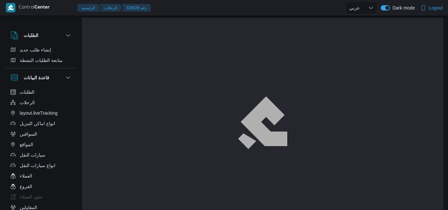
select select "ar"
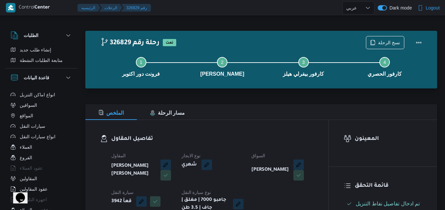
scroll to position [33, 0]
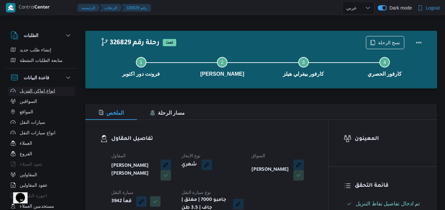
click at [17, 92] on button "انواع اماكن التنزيل" at bounding box center [41, 91] width 67 height 10
select select "ar"
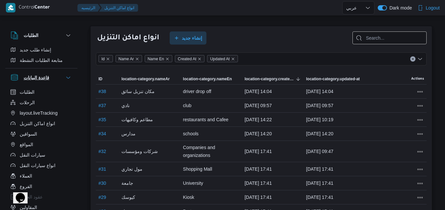
click at [20, 80] on div "قاعدة البيانات" at bounding box center [30, 77] width 44 height 13
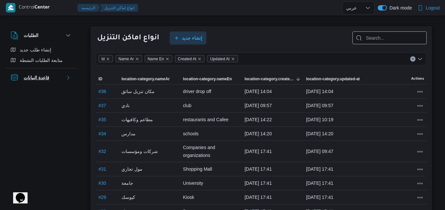
click at [20, 80] on div "قاعدة البيانات" at bounding box center [30, 77] width 44 height 13
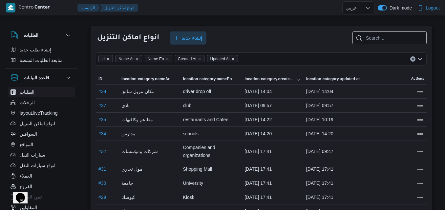
click at [20, 91] on span "الطلبات" at bounding box center [27, 92] width 15 height 8
select select "ar"
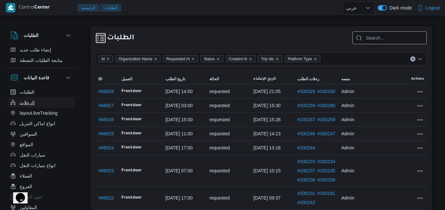
click at [14, 100] on icon "button" at bounding box center [12, 102] width 5 height 5
select select "ar"
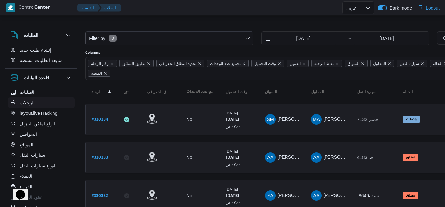
click at [53, 105] on button "الرحلات" at bounding box center [41, 102] width 67 height 10
click at [32, 93] on span "الطلبات" at bounding box center [27, 92] width 15 height 8
select select "ar"
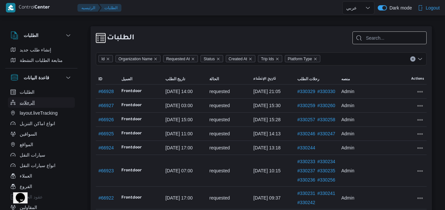
click at [33, 103] on span "الرحلات" at bounding box center [27, 103] width 15 height 8
select select "ar"
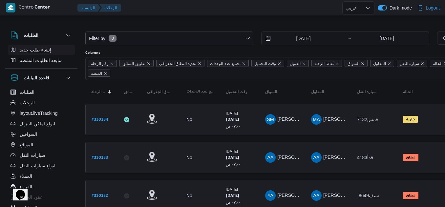
click at [36, 51] on span "إنشاء طلب جديد" at bounding box center [35, 50] width 31 height 8
select select "ar"
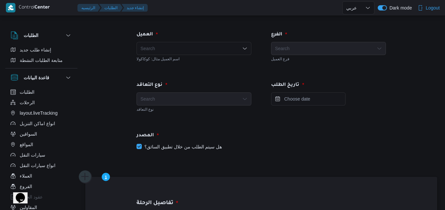
click at [184, 46] on div "Search" at bounding box center [193, 48] width 115 height 13
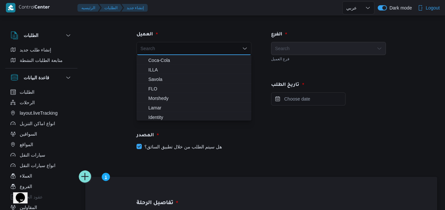
click at [239, 46] on div "Search" at bounding box center [193, 48] width 115 height 13
click at [303, 47] on div "Search" at bounding box center [328, 48] width 115 height 13
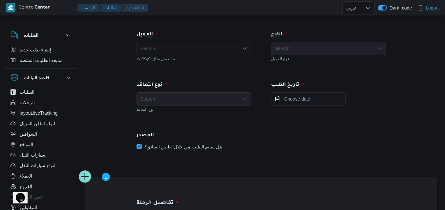
click at [204, 149] on label "هل سيتم الطلب من خلال تطبيق السائق؟" at bounding box center [178, 147] width 85 height 8
checkbox input "false"
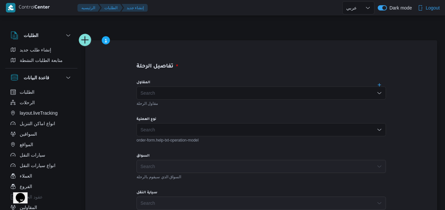
scroll to position [66, 0]
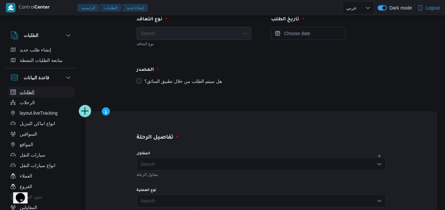
click at [49, 96] on button "الطلبات" at bounding box center [41, 92] width 67 height 10
select select "ar"
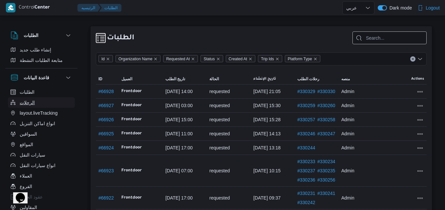
click at [16, 107] on button "الرحلات" at bounding box center [41, 102] width 67 height 10
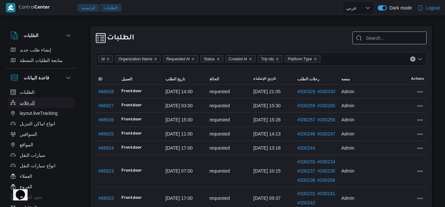
select select "ar"
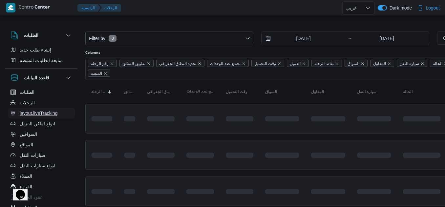
click at [17, 114] on button "layout.liveTracking" at bounding box center [41, 113] width 67 height 10
select select "ar"
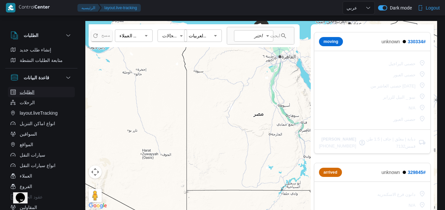
click at [27, 91] on span "الطلبات" at bounding box center [27, 92] width 15 height 8
select select "ar"
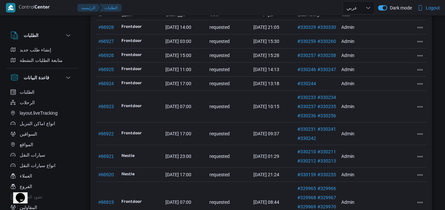
scroll to position [66, 0]
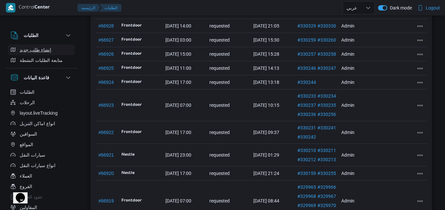
click at [22, 50] on span "إنشاء طلب جديد" at bounding box center [35, 50] width 31 height 8
select select "ar"
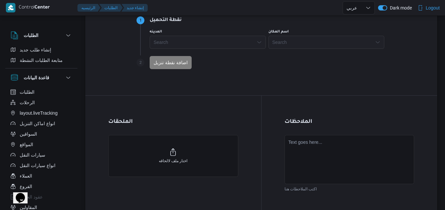
scroll to position [465, 0]
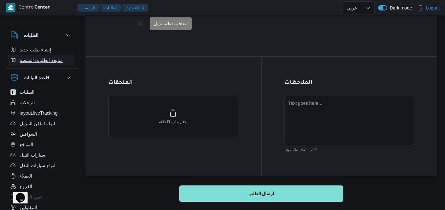
click at [42, 62] on span "متابعة الطلبات النشطة" at bounding box center [41, 60] width 43 height 8
select select "ar"
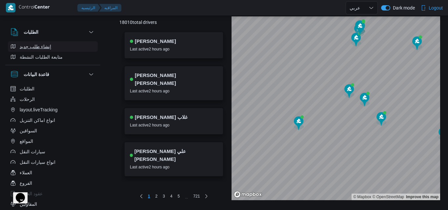
click at [43, 47] on span "إنشاء طلب جديد" at bounding box center [35, 47] width 31 height 8
select select "ar"
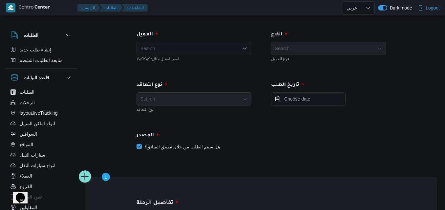
click at [43, 40] on div "الطلبات" at bounding box center [41, 35] width 72 height 18
click at [58, 33] on button "الطلبات" at bounding box center [41, 35] width 62 height 8
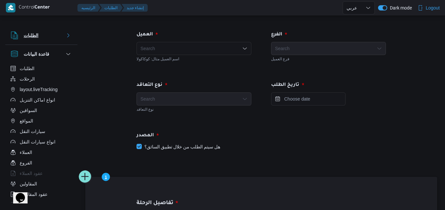
click at [58, 33] on button "الطلبات" at bounding box center [41, 35] width 62 height 8
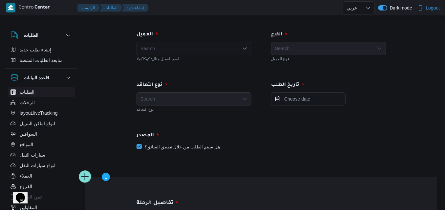
click at [45, 92] on button "الطلبات" at bounding box center [41, 92] width 67 height 10
select select "ar"
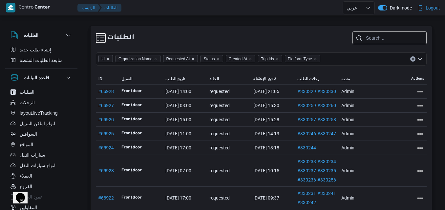
drag, startPoint x: 411, startPoint y: 200, endPoint x: 266, endPoint y: 42, distance: 215.0
click at [266, 42] on div "الطلبات" at bounding box center [261, 37] width 331 height 13
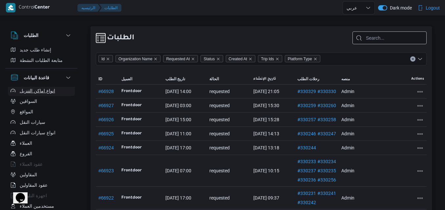
scroll to position [66, 0]
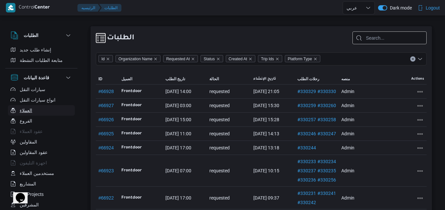
click at [33, 113] on button "العملاء" at bounding box center [41, 110] width 67 height 10
select select "ar"
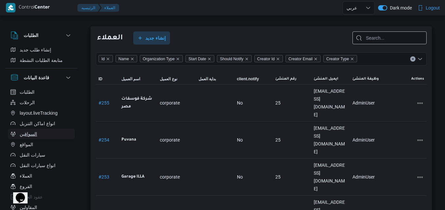
click at [31, 131] on span "السواقين" at bounding box center [28, 134] width 17 height 8
select select "ar"
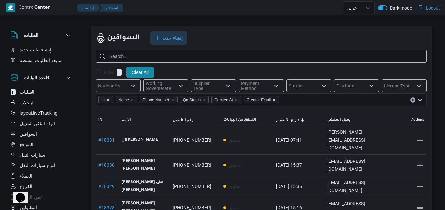
scroll to position [66, 0]
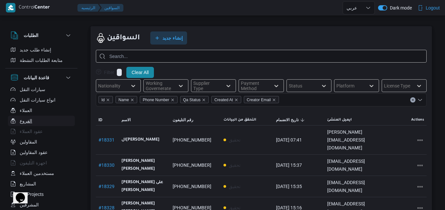
click at [35, 118] on button "الفروع" at bounding box center [41, 121] width 67 height 10
select select "ar"
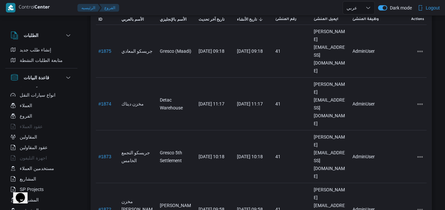
scroll to position [66, 0]
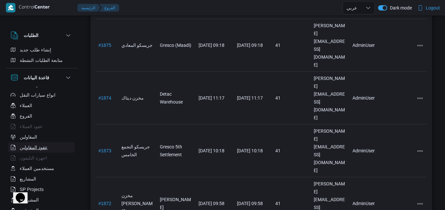
click at [41, 152] on button "عقود المقاولين" at bounding box center [41, 147] width 67 height 10
select select "ar"
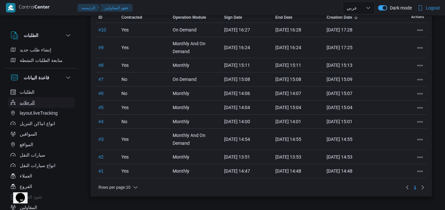
click at [41, 99] on button "الرحلات" at bounding box center [41, 102] width 67 height 10
select select "ar"
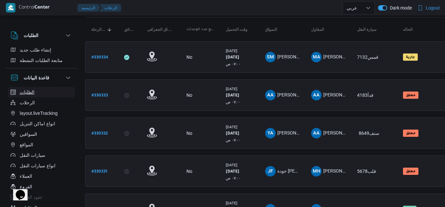
click at [41, 94] on button "الطلبات" at bounding box center [41, 92] width 67 height 10
select select "ar"
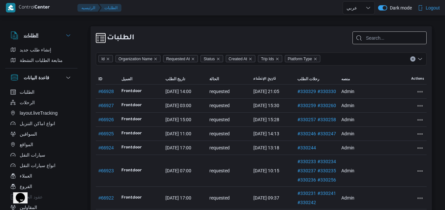
click at [72, 31] on button "الطلبات" at bounding box center [41, 35] width 62 height 8
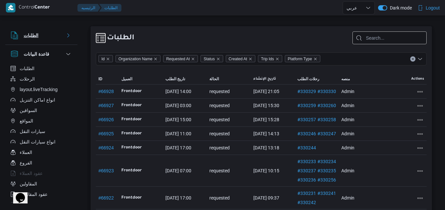
click at [72, 31] on button "الطلبات" at bounding box center [41, 35] width 62 height 8
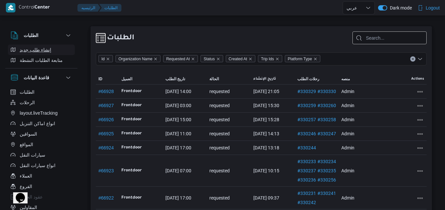
click at [61, 53] on button "إنشاء طلب جديد" at bounding box center [41, 50] width 67 height 10
select select "ar"
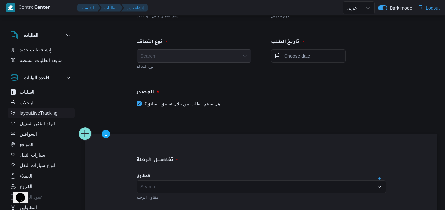
scroll to position [33, 0]
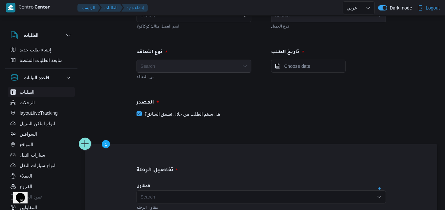
click at [11, 94] on icon "button" at bounding box center [12, 92] width 5 height 5
select select "ar"
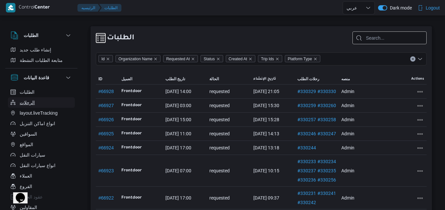
click at [58, 106] on button "الرحلات" at bounding box center [41, 102] width 67 height 10
select select "ar"
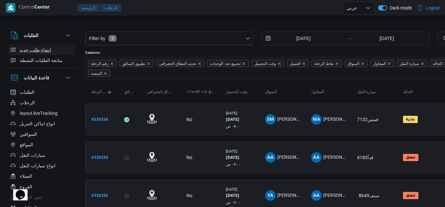
click at [29, 51] on span "إنشاء طلب جديد" at bounding box center [35, 50] width 31 height 8
select select "ar"
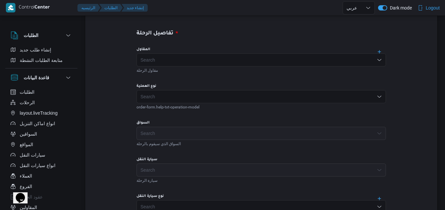
scroll to position [197, 0]
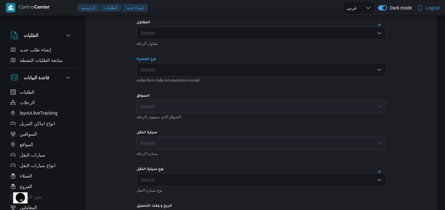
click at [183, 66] on div "Search" at bounding box center [260, 69] width 249 height 13
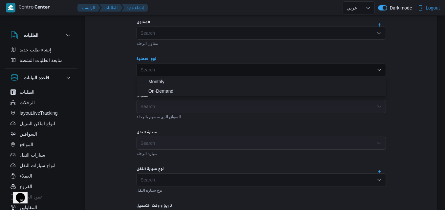
click at [183, 66] on div "Search" at bounding box center [260, 69] width 249 height 13
click at [190, 36] on div "Search" at bounding box center [260, 33] width 249 height 13
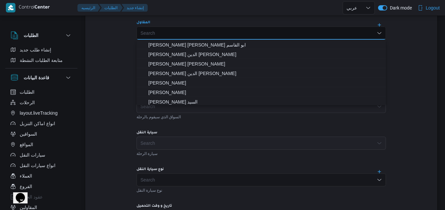
click at [190, 36] on div "Search Combo box. Selected. Combo box input. Search. Type some text or, to disp…" at bounding box center [260, 33] width 249 height 13
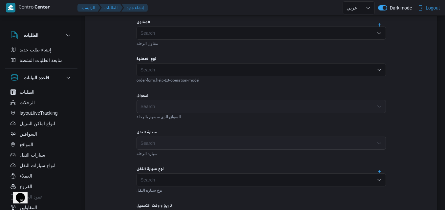
click at [184, 15] on div at bounding box center [246, 7] width 192 height 15
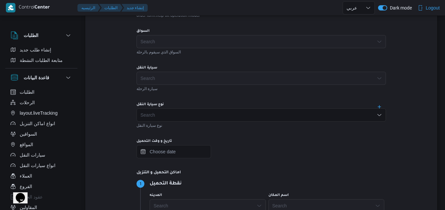
scroll to position [262, 0]
click at [175, 45] on div "Search" at bounding box center [260, 40] width 249 height 13
click at [169, 71] on div "Search" at bounding box center [260, 77] width 249 height 13
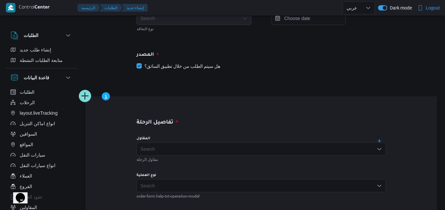
scroll to position [164, 0]
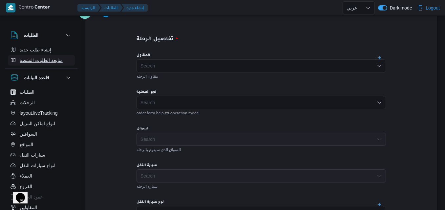
click at [43, 58] on span "متابعة الطلبات النشطة" at bounding box center [41, 60] width 43 height 8
select select "ar"
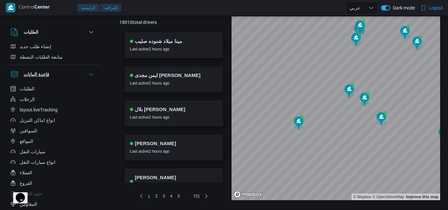
click at [47, 78] on div "قاعدة البيانات" at bounding box center [30, 74] width 44 height 13
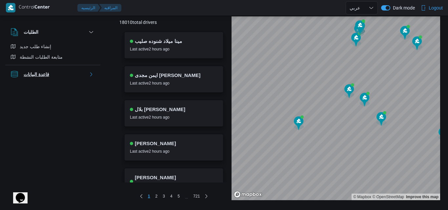
click at [47, 78] on div "قاعدة البيانات" at bounding box center [30, 74] width 44 height 13
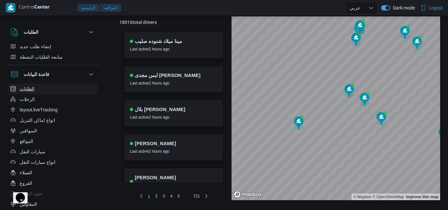
click at [44, 89] on button "الطلبات" at bounding box center [53, 89] width 90 height 10
select select "ar"
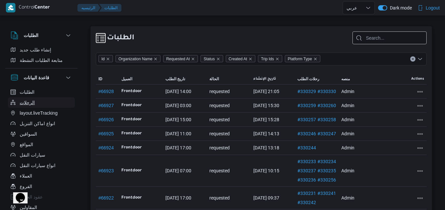
click at [46, 102] on button "الرحلات" at bounding box center [41, 102] width 67 height 10
select select "ar"
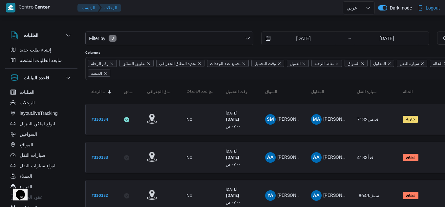
click at [255, 61] on span "وقت التحميل" at bounding box center [265, 63] width 22 height 7
click at [171, 27] on div at bounding box center [282, 26] width 394 height 10
click at [433, 63] on span "الحاله" at bounding box center [438, 63] width 10 height 7
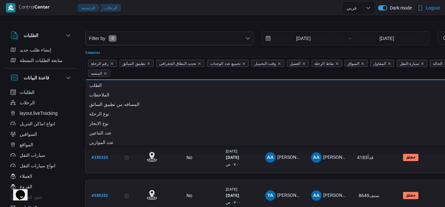
click at [131, 50] on div at bounding box center [282, 47] width 394 height 5
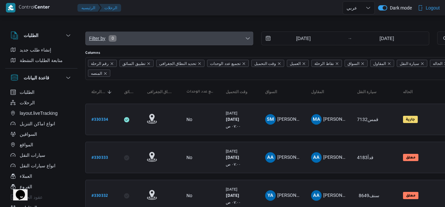
click at [137, 39] on span "Filter by 0" at bounding box center [169, 38] width 167 height 13
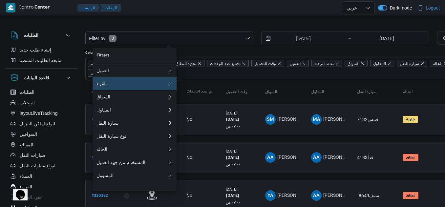
click at [128, 81] on button "الفرع" at bounding box center [135, 83] width 84 height 13
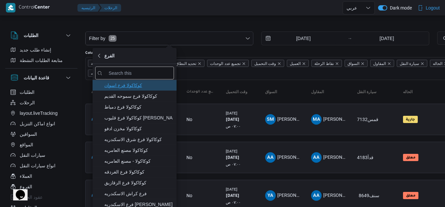
click at [131, 90] on span "كوكاكولا فرع اسوان" at bounding box center [134, 85] width 79 height 10
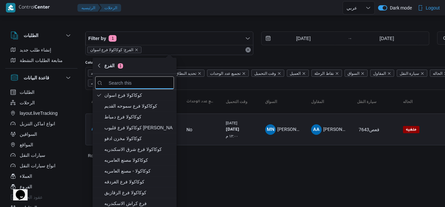
click at [138, 31] on div "Filter by 1 الفرع: كوكاكولا فرع اسوان 3/8/2025 → 10/8/2025" at bounding box center [257, 43] width 352 height 31
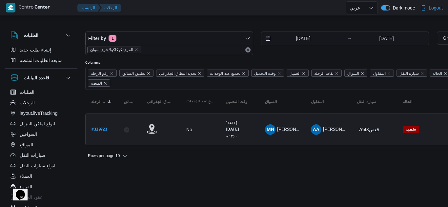
select select "ar"
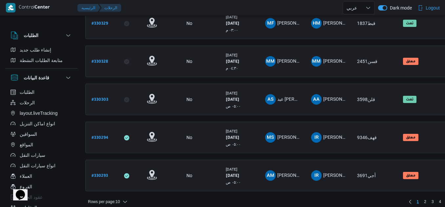
scroll to position [287, 0]
click at [428, 198] on span "2" at bounding box center [425, 202] width 8 height 8
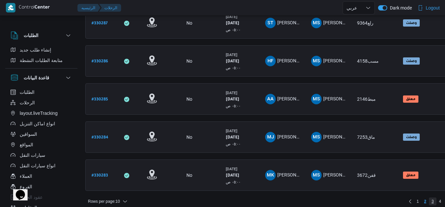
click at [435, 198] on span "3" at bounding box center [433, 202] width 8 height 8
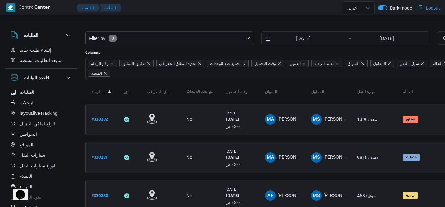
scroll to position [287, 0]
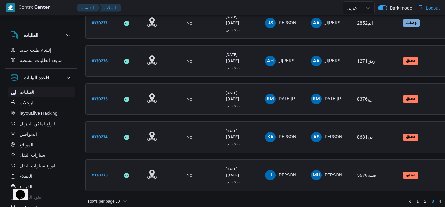
click at [21, 92] on span "الطلبات" at bounding box center [27, 92] width 15 height 8
select select "ar"
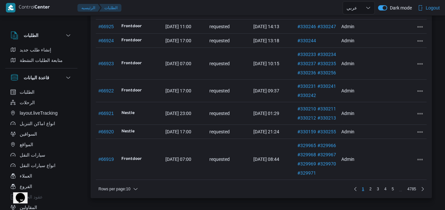
scroll to position [110, 0]
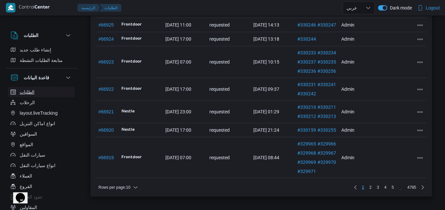
click at [39, 92] on button "الطلبات" at bounding box center [41, 92] width 67 height 10
click at [35, 105] on button "الرحلات" at bounding box center [41, 102] width 67 height 10
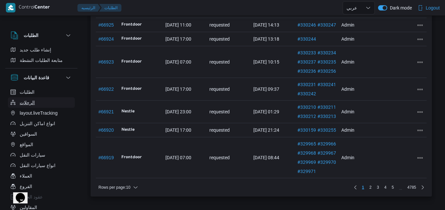
select select "ar"
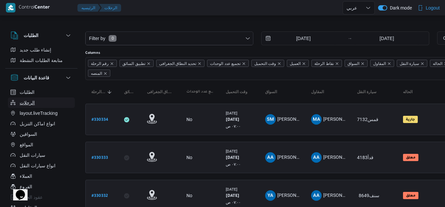
click at [35, 105] on button "الرحلات" at bounding box center [41, 102] width 67 height 10
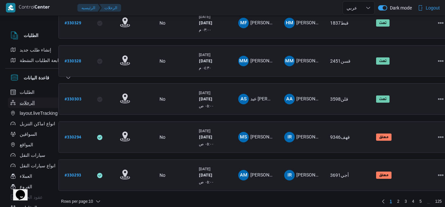
scroll to position [287, 38]
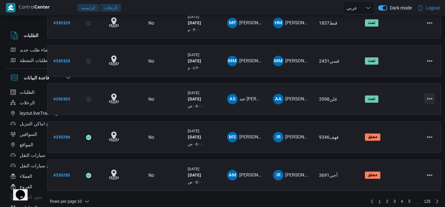
click at [430, 95] on button "Actions" at bounding box center [429, 99] width 10 height 10
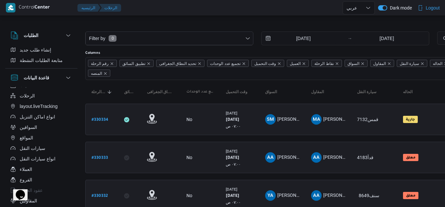
scroll to position [0, 0]
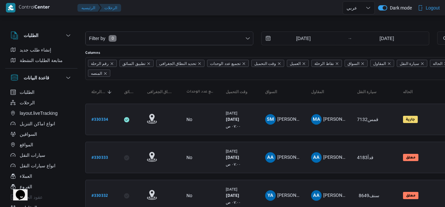
click at [22, 192] on icon "$i18n('chat', 'chat_widget')" at bounding box center [20, 195] width 9 height 10
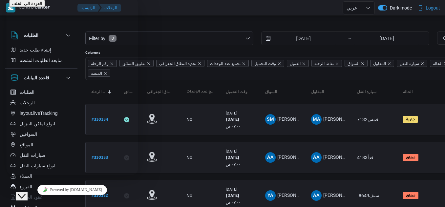
click at [22, 192] on div "Close Chat This icon closes the chat window." at bounding box center [22, 196] width 8 height 8
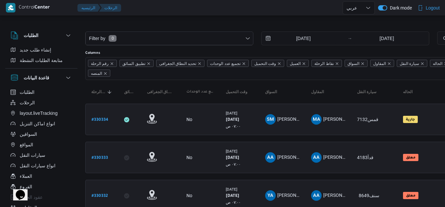
click at [22, 192] on icon "$i18n('chat', 'chat_widget')" at bounding box center [20, 195] width 9 height 10
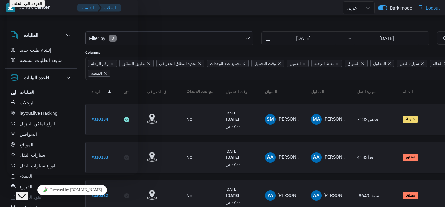
click at [22, 192] on div "Close Chat This icon closes the chat window." at bounding box center [22, 196] width 8 height 8
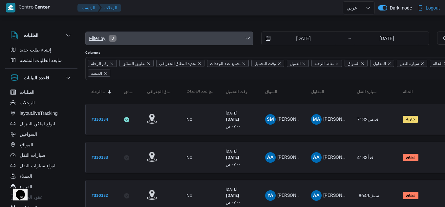
click at [244, 38] on span "Filter by 0" at bounding box center [169, 38] width 167 height 13
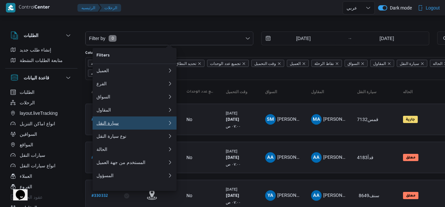
click at [130, 126] on div "سيارة النقل" at bounding box center [131, 122] width 71 height 5
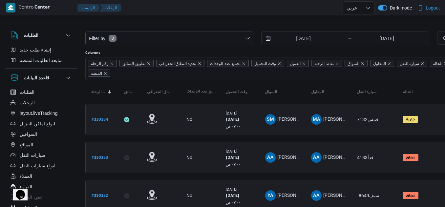
click at [213, 27] on div at bounding box center [282, 26] width 394 height 10
click at [52, 95] on button "الطلبات" at bounding box center [41, 92] width 67 height 10
select select "ar"
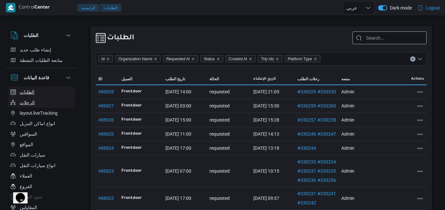
click at [49, 98] on ul "الطلبات الرحلات layout.liveTracking انواع اماكن التنزيل السواقين المواقع سيارات…" at bounding box center [41, 192] width 67 height 210
click at [49, 98] on button "الرحلات" at bounding box center [41, 102] width 67 height 10
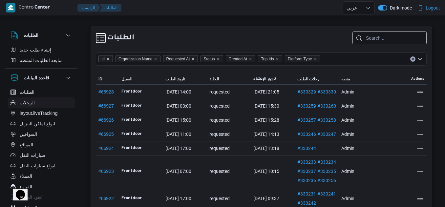
select select "ar"
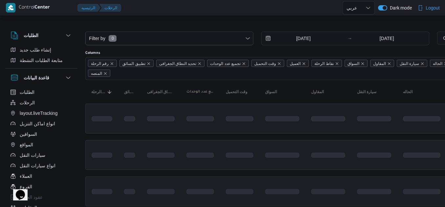
click at [164, 25] on div at bounding box center [282, 26] width 394 height 10
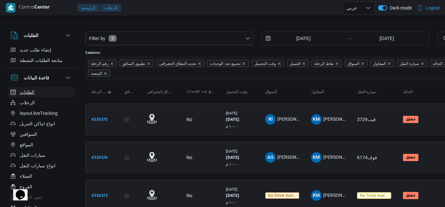
click at [63, 89] on button "الطلبات" at bounding box center [41, 92] width 67 height 10
select select "ar"
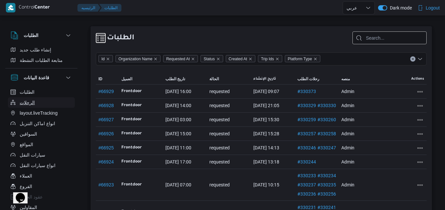
click at [65, 100] on button "الرحلات" at bounding box center [41, 102] width 67 height 10
select select "ar"
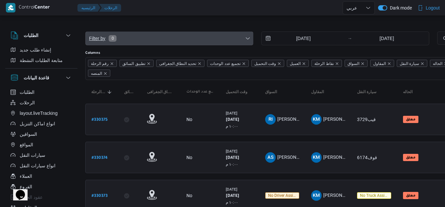
click at [160, 35] on span "Filter by 0" at bounding box center [169, 38] width 167 height 13
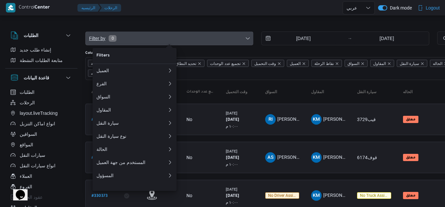
click at [202, 35] on span "Filter by 0" at bounding box center [169, 38] width 167 height 13
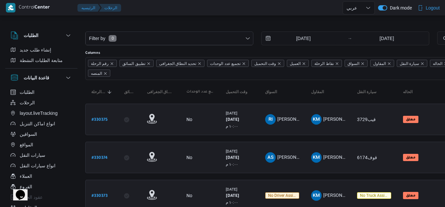
click at [46, 46] on span "إنشاء طلب جديد" at bounding box center [35, 50] width 31 height 8
select select "ar"
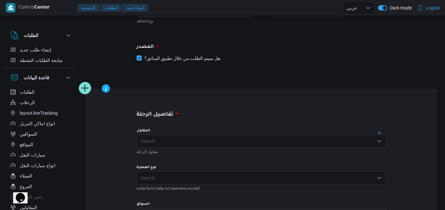
scroll to position [86, 0]
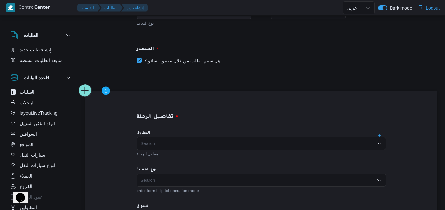
click at [220, 59] on label "هل سيتم الطلب من خلال تطبيق السائق؟" at bounding box center [178, 61] width 84 height 8
checkbox input "false"
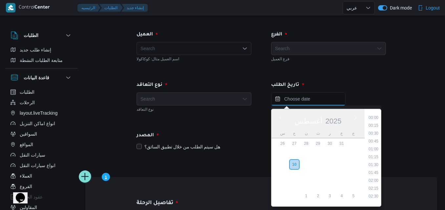
click at [292, 104] on input "Press the down key to enter a popover containing a calendar. Press the escape k…" at bounding box center [308, 99] width 74 height 13
click at [354, 91] on div "تاريخ الطلب" at bounding box center [328, 85] width 123 height 16
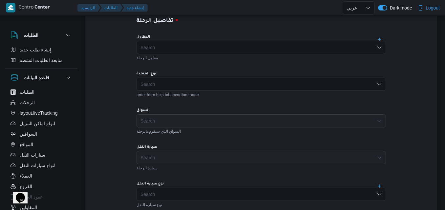
scroll to position [185, 0]
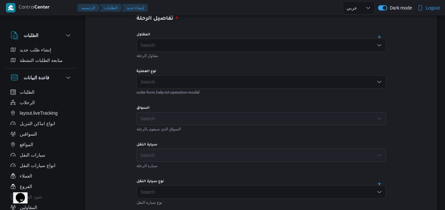
drag, startPoint x: 434, startPoint y: 93, endPoint x: 448, endPoint y: 91, distance: 13.8
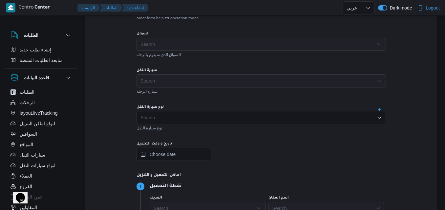
scroll to position [266, 0]
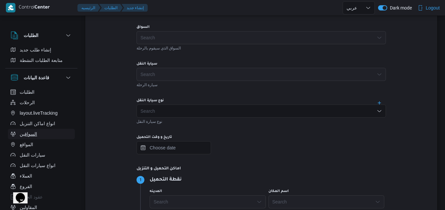
click at [58, 135] on button "السواقين" at bounding box center [41, 134] width 67 height 10
select select "ar"
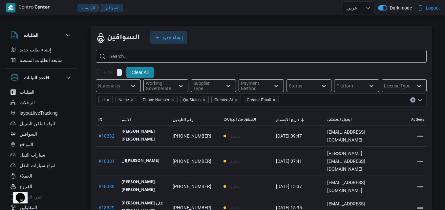
click at [181, 39] on span "إنشاء جديد" at bounding box center [172, 38] width 20 height 8
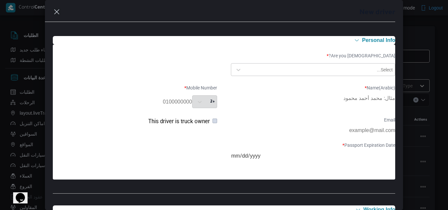
click at [421, 12] on div "New driver Personal Info Are you Egyptian? * Select... Name(Arabic) * Mobile Nu…" at bounding box center [224, 105] width 448 height 210
click at [54, 11] on button "Closes this modal window" at bounding box center [57, 12] width 8 height 8
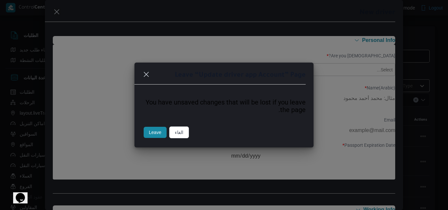
click at [159, 134] on button "Leave" at bounding box center [155, 132] width 23 height 11
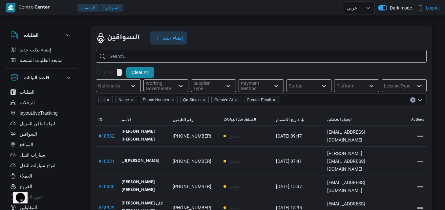
select select "ar"
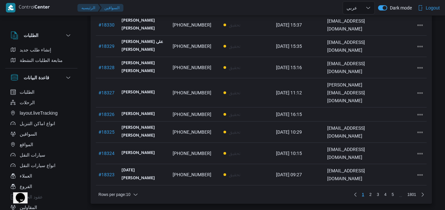
select select "ar"
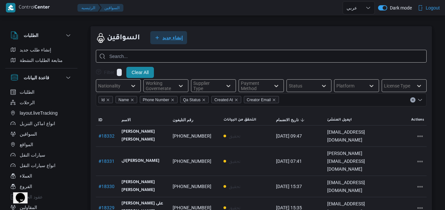
click at [159, 33] on span "إنشاء جديد" at bounding box center [168, 37] width 37 height 13
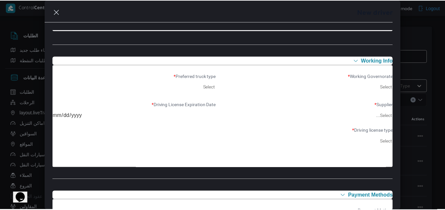
scroll to position [305, 0]
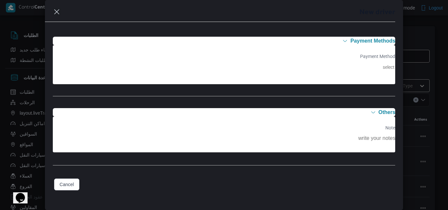
click at [448, 119] on div "New driver Personal Info Are you Egyptian? * Select... Name(Arabic) * Mobile Nu…" at bounding box center [224, 105] width 448 height 210
click at [428, 70] on div "New driver Personal Info Are you Egyptian? * Select... Name(Arabic) * Mobile Nu…" at bounding box center [224, 105] width 448 height 210
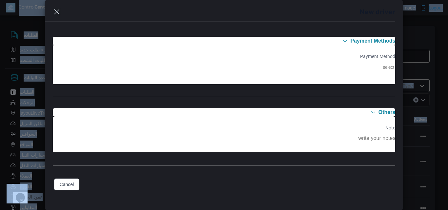
drag, startPoint x: 419, startPoint y: 22, endPoint x: 183, endPoint y: -5, distance: 238.1
click at [183, 0] on html "Control Center الرئيسيه السواقين English عربي Dark mode Logout الطلبات إنشاء طل…" at bounding box center [224, 105] width 448 height 210
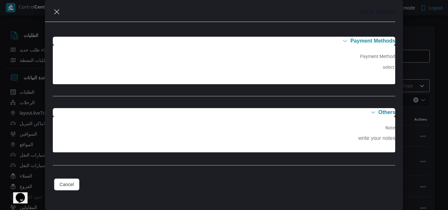
click at [58, 16] on header "New driver" at bounding box center [216, 15] width 359 height 14
click at [53, 15] on header "New driver" at bounding box center [216, 15] width 359 height 14
click at [55, 14] on button "Closes this modal window" at bounding box center [57, 12] width 8 height 8
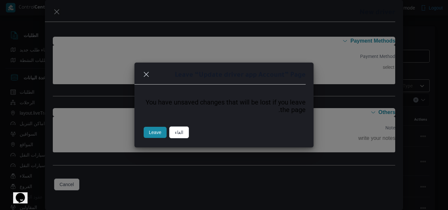
click at [154, 132] on button "Leave" at bounding box center [155, 132] width 23 height 11
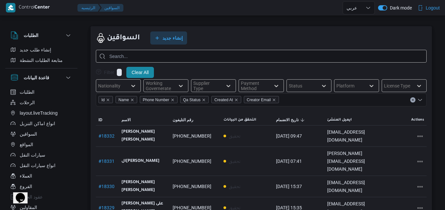
select select "ar"
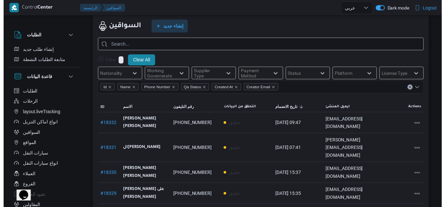
scroll to position [0, 0]
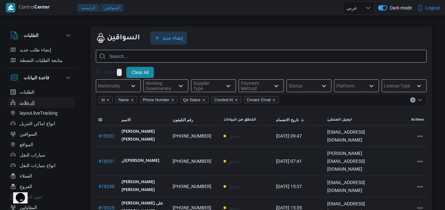
click at [29, 104] on span "الرحلات" at bounding box center [27, 103] width 15 height 8
select select "ar"
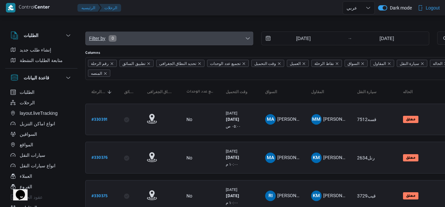
click at [126, 38] on span "Filter by 0" at bounding box center [169, 38] width 167 height 13
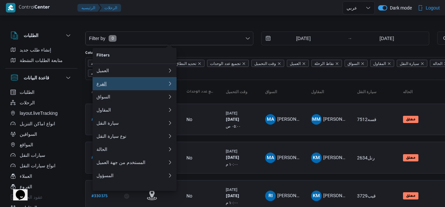
click at [113, 85] on div "الفرع" at bounding box center [131, 83] width 71 height 5
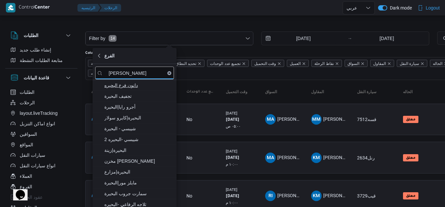
type input "البحير"
click at [131, 86] on span "دانون فرع البحيره" at bounding box center [138, 85] width 68 height 8
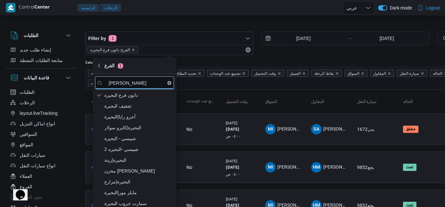
click at [305, 55] on div "Filter by 1 الفرع: دانون فرع البحيره 3/8/2025 → 10/8/2025" at bounding box center [257, 43] width 352 height 31
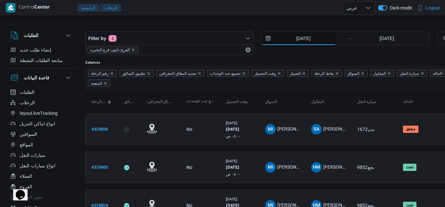
click at [301, 38] on input "[DATE]" at bounding box center [298, 38] width 74 height 13
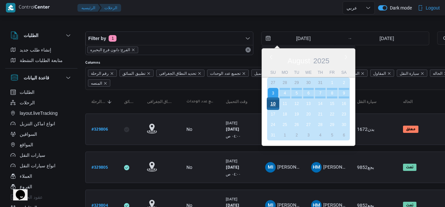
click at [273, 104] on div "10" at bounding box center [273, 103] width 12 height 12
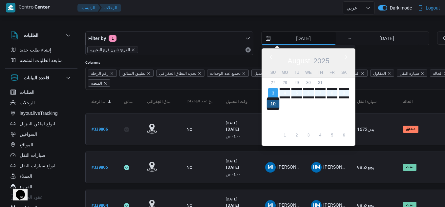
type input "[DATE]"
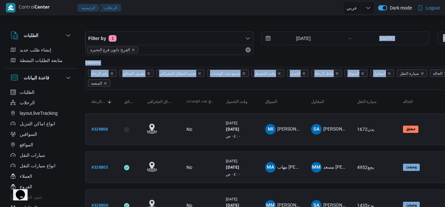
drag, startPoint x: 433, startPoint y: 53, endPoint x: 384, endPoint y: 69, distance: 51.7
click at [414, 57] on div "Filter by 1 الفرع: دانون فرع البحيره 10/8/2025 → 10/8/2025" at bounding box center [257, 43] width 352 height 31
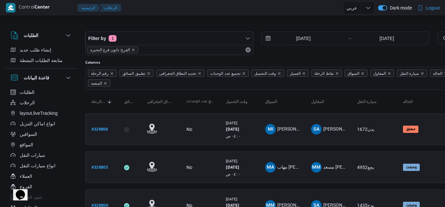
click at [385, 9] on button "button" at bounding box center [382, 7] width 9 height 5
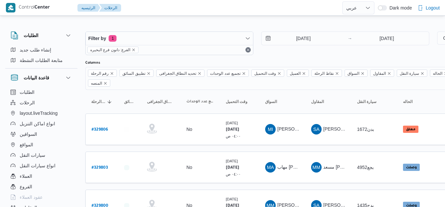
select select "ar"
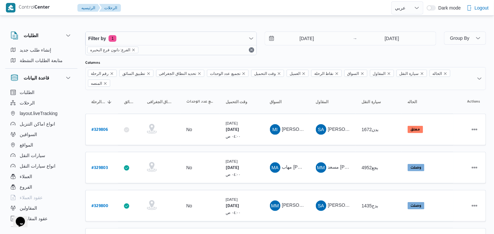
drag, startPoint x: 407, startPoint y: 0, endPoint x: 312, endPoint y: 50, distance: 107.3
click at [312, 50] on div "10/8/2025 → 10/8/2025" at bounding box center [351, 43] width 172 height 24
click at [301, 39] on input "[DATE]" at bounding box center [302, 38] width 74 height 13
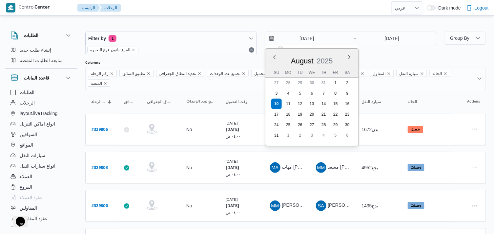
click at [392, 55] on div "Filter by 1 الفرع: دانون فرع البحيره 10/8/2025 Previous Month Next month August…" at bounding box center [260, 43] width 359 height 31
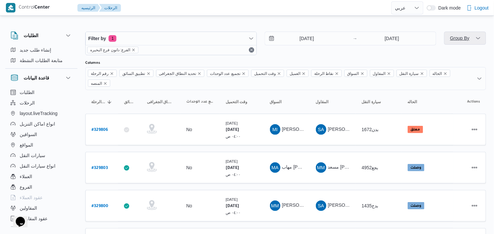
click at [445, 40] on span "Group By" at bounding box center [459, 37] width 19 height 5
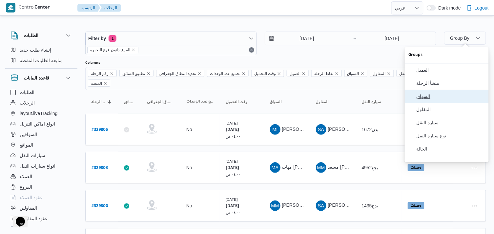
click at [439, 102] on button "السواق" at bounding box center [447, 96] width 84 height 13
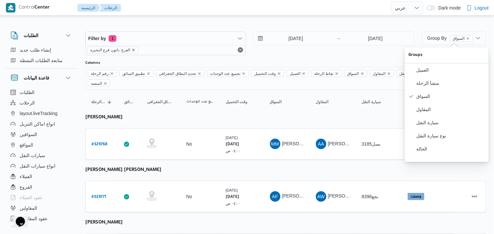
click at [132, 50] on icon "remove selected entity" at bounding box center [134, 50] width 4 height 4
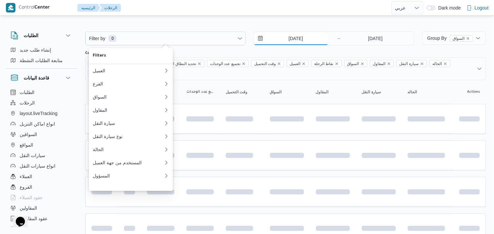
click at [303, 40] on input "[DATE]" at bounding box center [291, 38] width 74 height 13
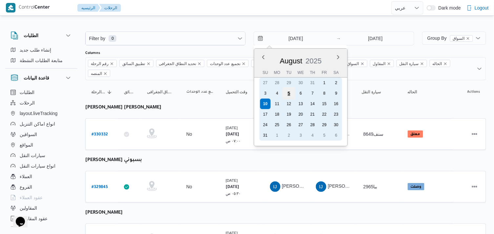
click at [284, 94] on div "5" at bounding box center [289, 93] width 12 height 12
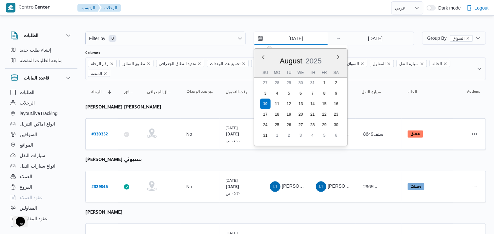
type input "5/8/2025"
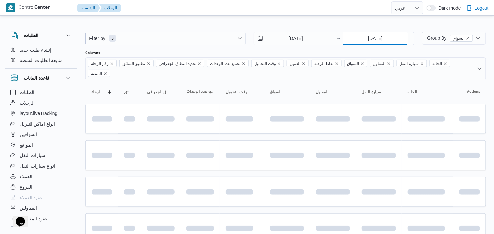
click at [384, 36] on input "[DATE]" at bounding box center [375, 38] width 65 height 13
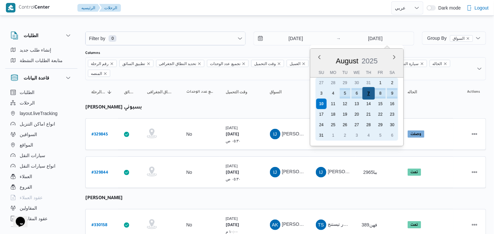
click at [366, 95] on div "7" at bounding box center [369, 93] width 12 height 12
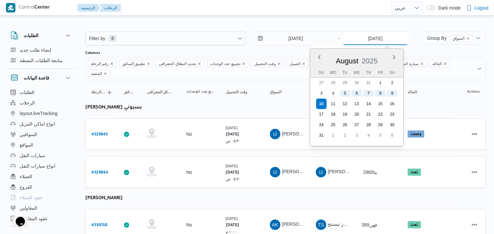
type input "7/8/2025"
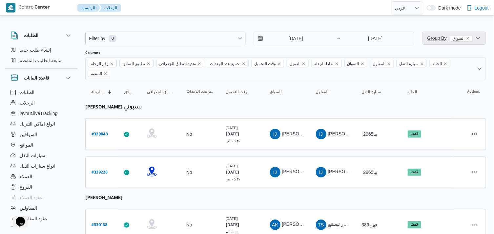
click at [445, 39] on span "السواق" at bounding box center [461, 38] width 17 height 6
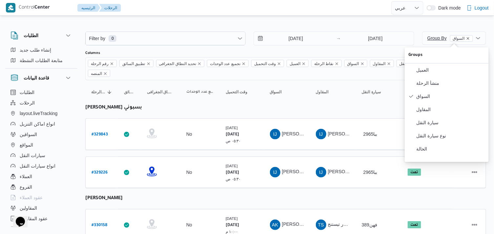
click at [445, 39] on icon "remove selected entity" at bounding box center [468, 38] width 4 height 4
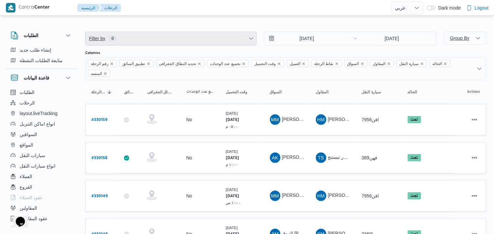
click at [199, 40] on span "Filter by 0" at bounding box center [171, 38] width 171 height 13
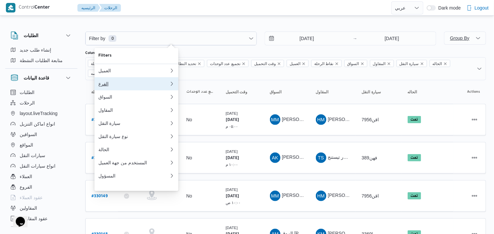
click at [168, 83] on div "الفرع 0" at bounding box center [133, 83] width 79 height 13
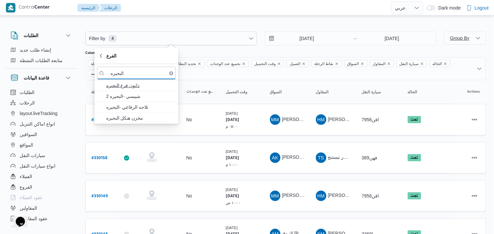
type input "البحيره"
click at [154, 84] on span "دانون فرع البحيره" at bounding box center [140, 85] width 68 height 8
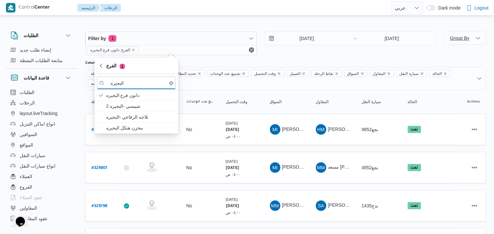
click at [189, 60] on div at bounding box center [285, 57] width 401 height 5
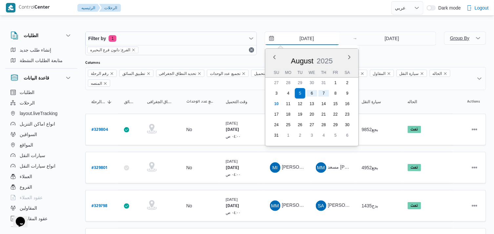
click at [288, 35] on input "5/8/2025" at bounding box center [302, 38] width 74 height 13
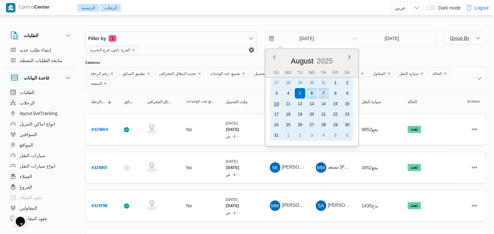
click at [274, 103] on div "10" at bounding box center [276, 103] width 12 height 12
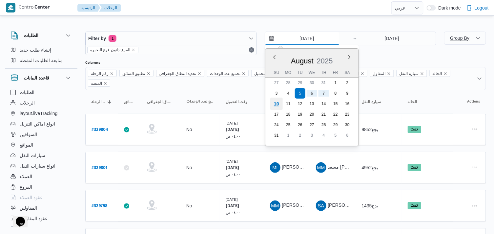
type input "[DATE]"
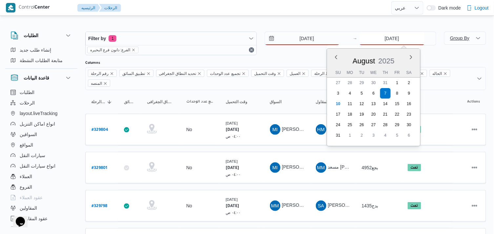
click at [382, 39] on input "7/8/2025" at bounding box center [392, 38] width 65 height 13
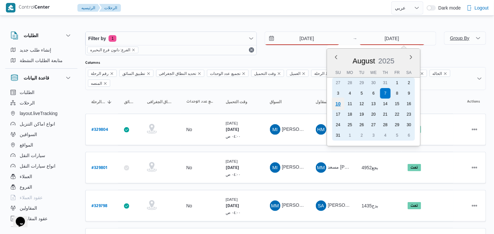
click at [337, 104] on div "10" at bounding box center [338, 103] width 12 height 12
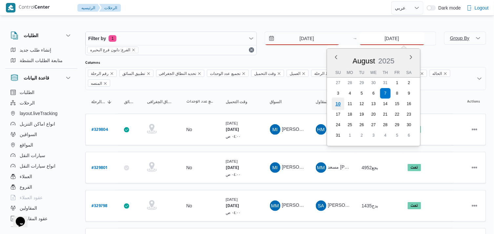
type input "[DATE]"
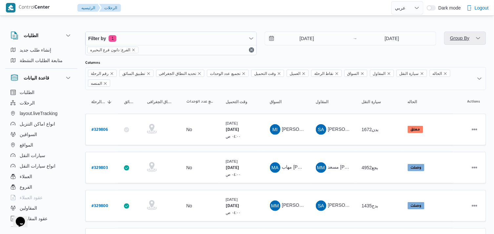
click at [445, 38] on span "Group By" at bounding box center [465, 37] width 37 height 13
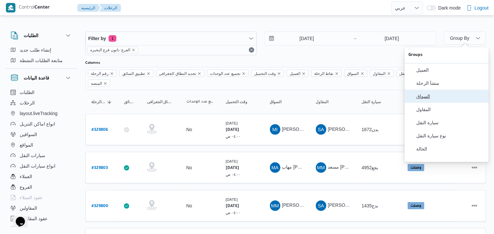
click at [435, 94] on button "السواق" at bounding box center [447, 96] width 84 height 13
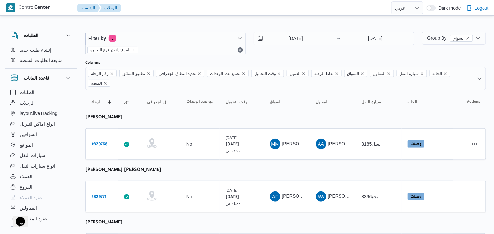
click at [386, 57] on div "Filter by 1 الفرع: دانون فرع البحيره 10/8/2025 → 10/8/2025" at bounding box center [249, 43] width 337 height 31
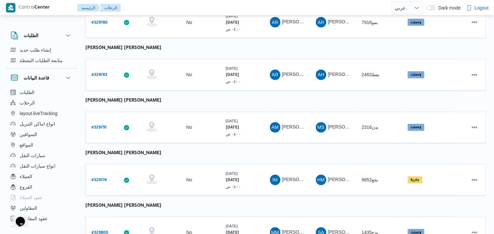
scroll to position [416, 0]
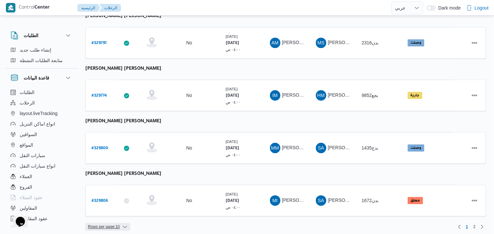
click at [120, 207] on span "Rows per page : 10" at bounding box center [107, 226] width 45 height 8
click at [122, 207] on span "20 rows" at bounding box center [116, 205] width 21 height 5
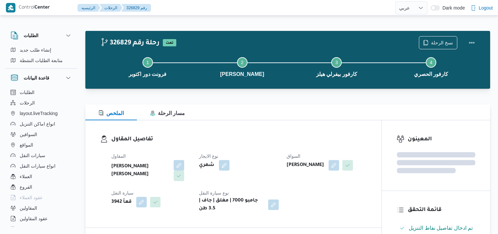
select select "ar"
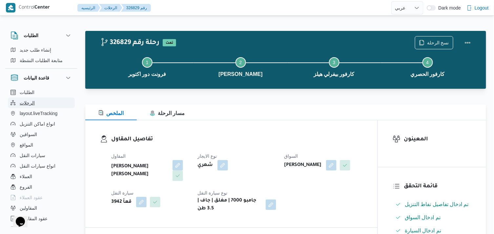
click at [30, 105] on span "الرحلات" at bounding box center [27, 103] width 15 height 8
select select "ar"
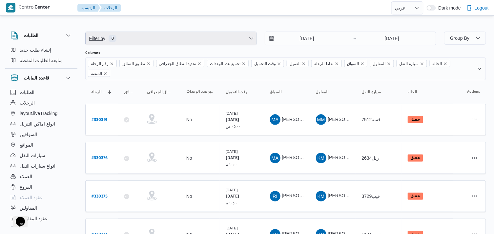
click at [198, 40] on span "Filter by 0" at bounding box center [171, 38] width 171 height 13
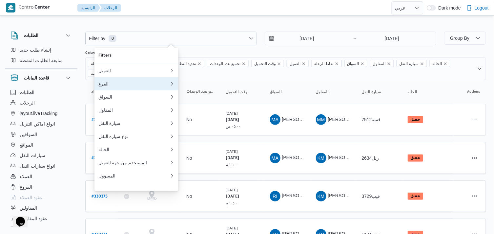
click at [119, 84] on div "الفرع" at bounding box center [133, 83] width 71 height 5
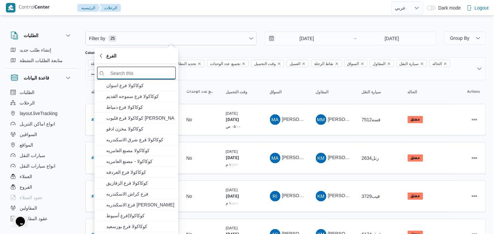
click at [129, 67] on input "search filters" at bounding box center [136, 73] width 79 height 13
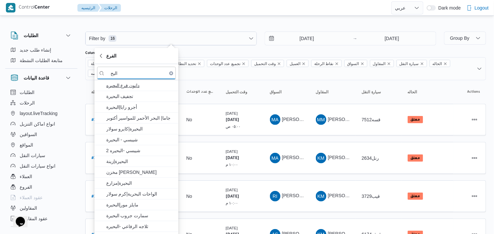
type input "البح"
click at [130, 81] on span "دانون فرع البحيره" at bounding box center [140, 85] width 68 height 8
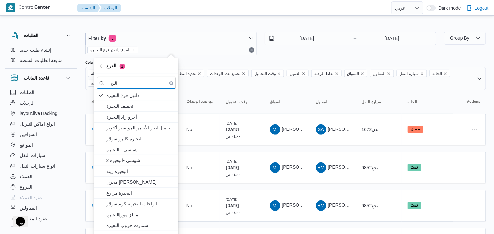
click at [295, 40] on input "[DATE]" at bounding box center [302, 38] width 74 height 13
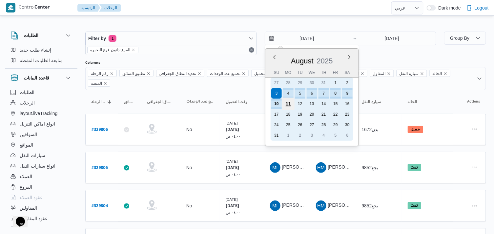
click at [287, 102] on div "11" at bounding box center [288, 103] width 12 height 12
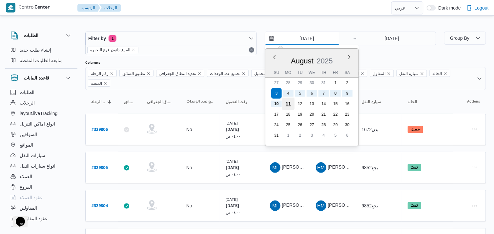
type input "[DATE]"
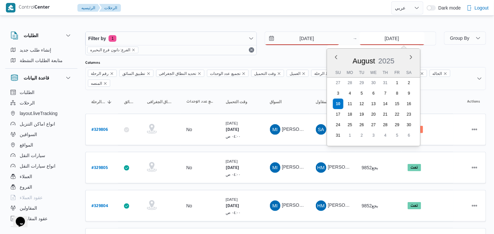
click at [374, 39] on input "[DATE]" at bounding box center [392, 38] width 65 height 13
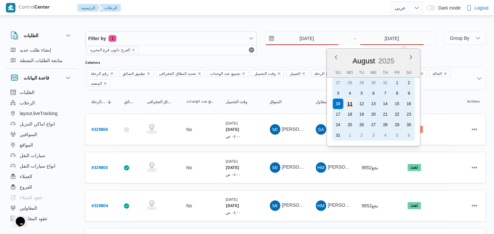
click at [349, 102] on div "11" at bounding box center [350, 103] width 12 height 12
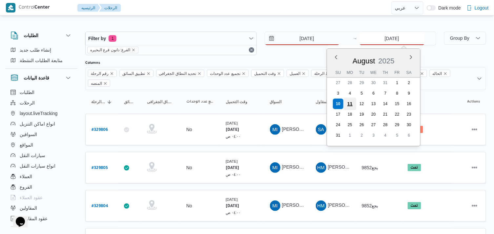
type input "[DATE]"
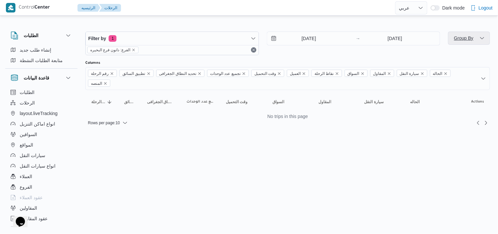
click at [459, 43] on span "Group By" at bounding box center [468, 37] width 37 height 13
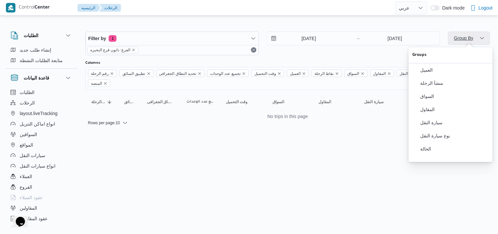
click at [454, 41] on span "Group By" at bounding box center [463, 38] width 21 height 8
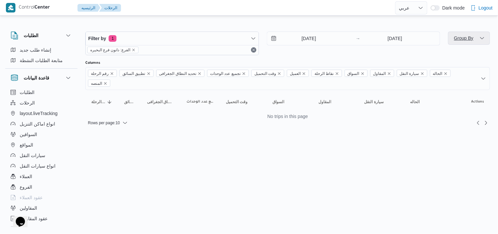
click at [454, 41] on span "Group By" at bounding box center [463, 38] width 21 height 8
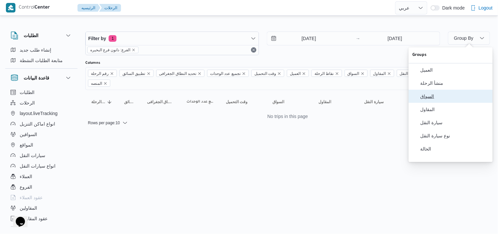
click at [439, 96] on span "السواق" at bounding box center [454, 96] width 68 height 5
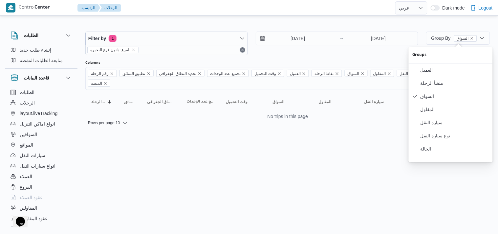
click at [324, 56] on div "Filter by 1 الفرع: دانون فرع البحيره [DATE] → [DATE]" at bounding box center [251, 43] width 341 height 31
